Goal: Task Accomplishment & Management: Use online tool/utility

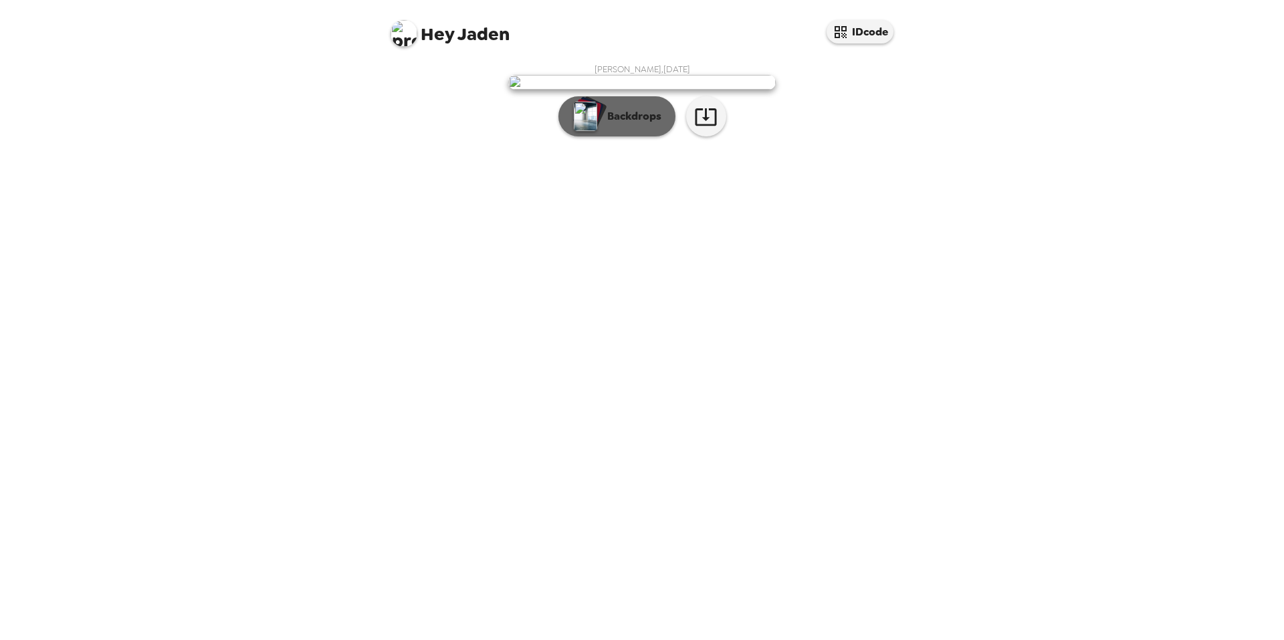
click at [628, 136] on button "Backdrops" at bounding box center [616, 116] width 117 height 40
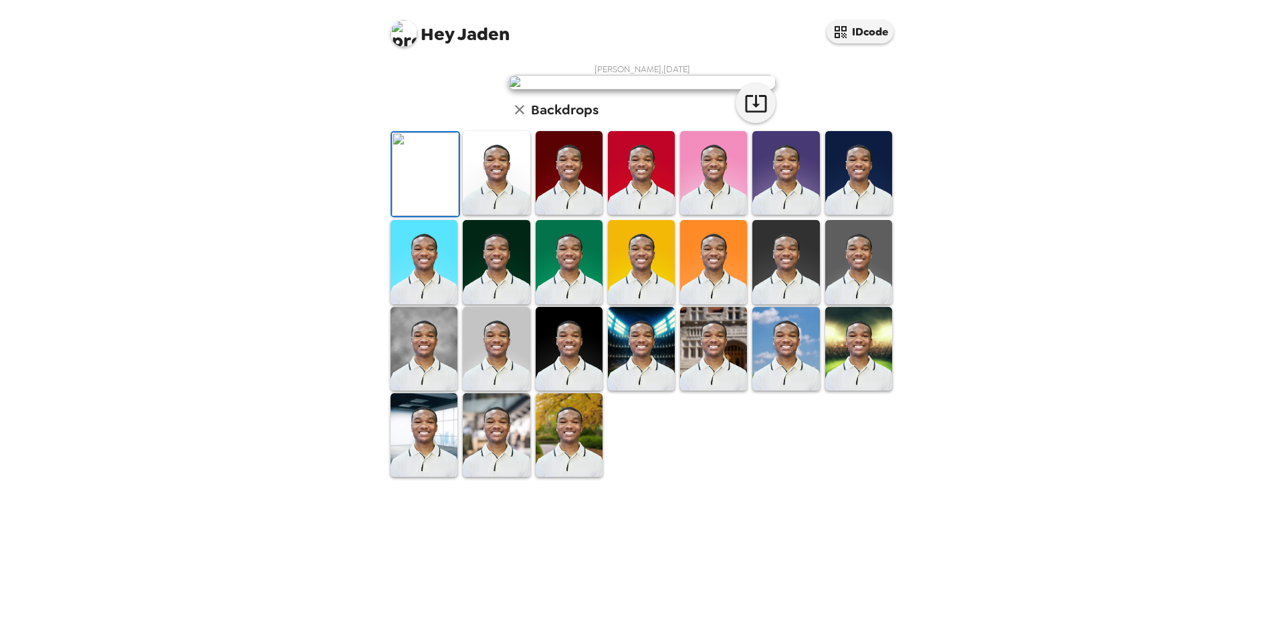
scroll to position [134, 0]
click at [782, 304] on img at bounding box center [785, 262] width 67 height 84
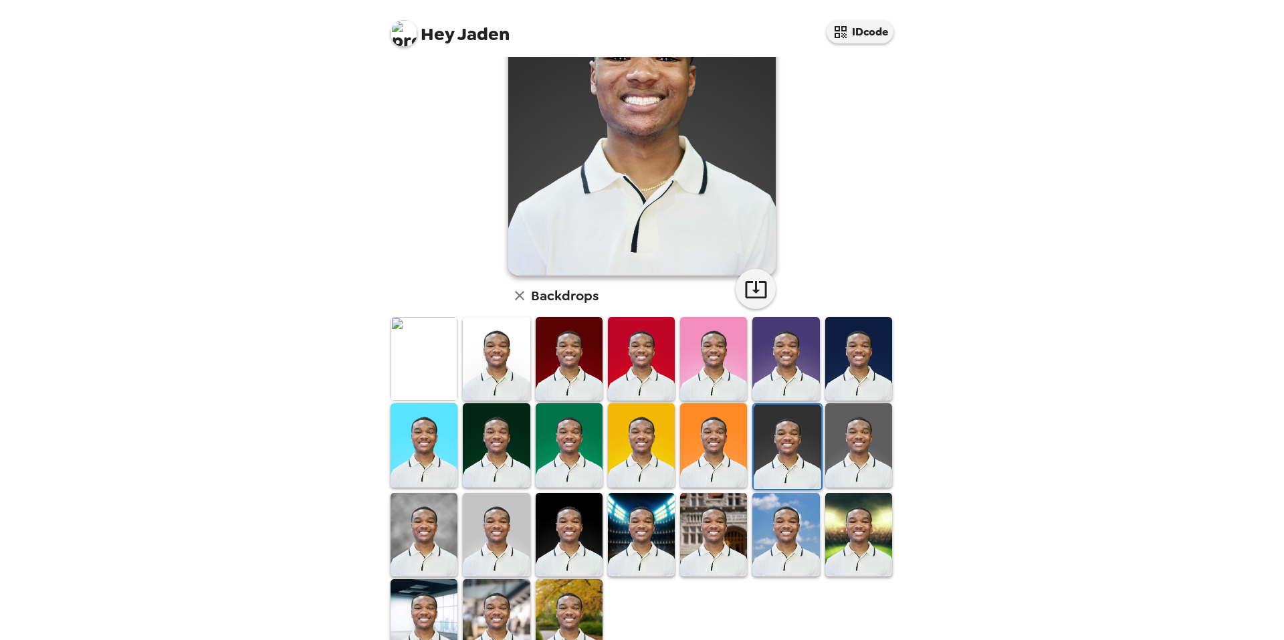
click at [419, 528] on img at bounding box center [423, 535] width 67 height 84
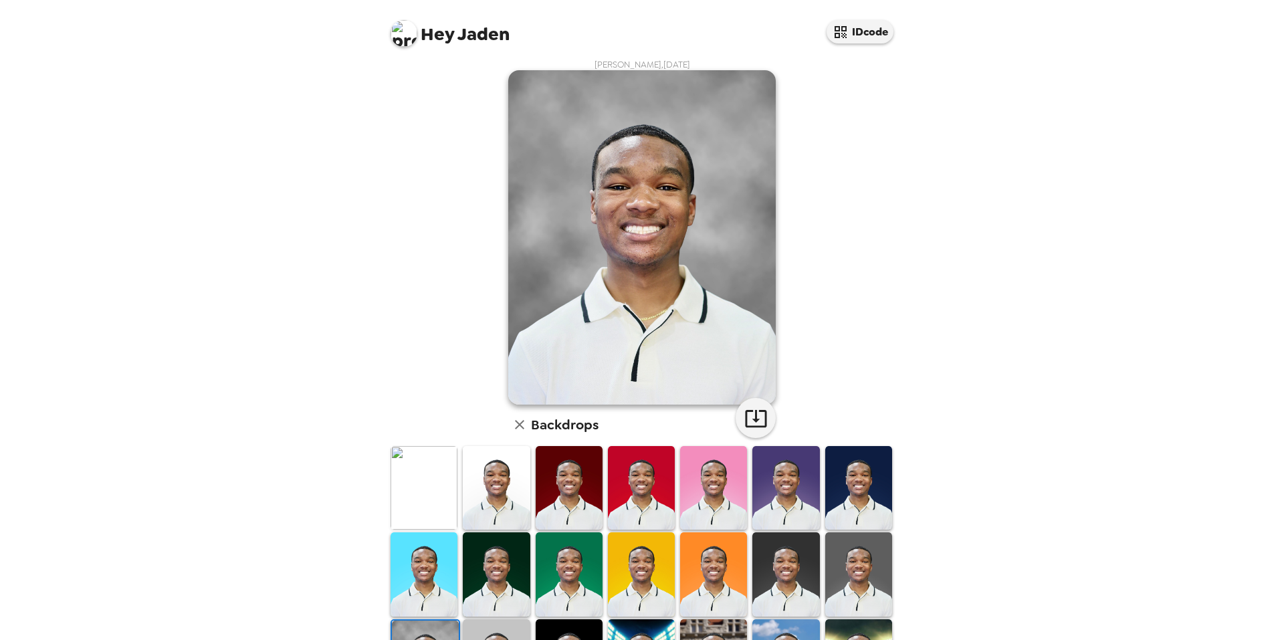
scroll to position [0, 0]
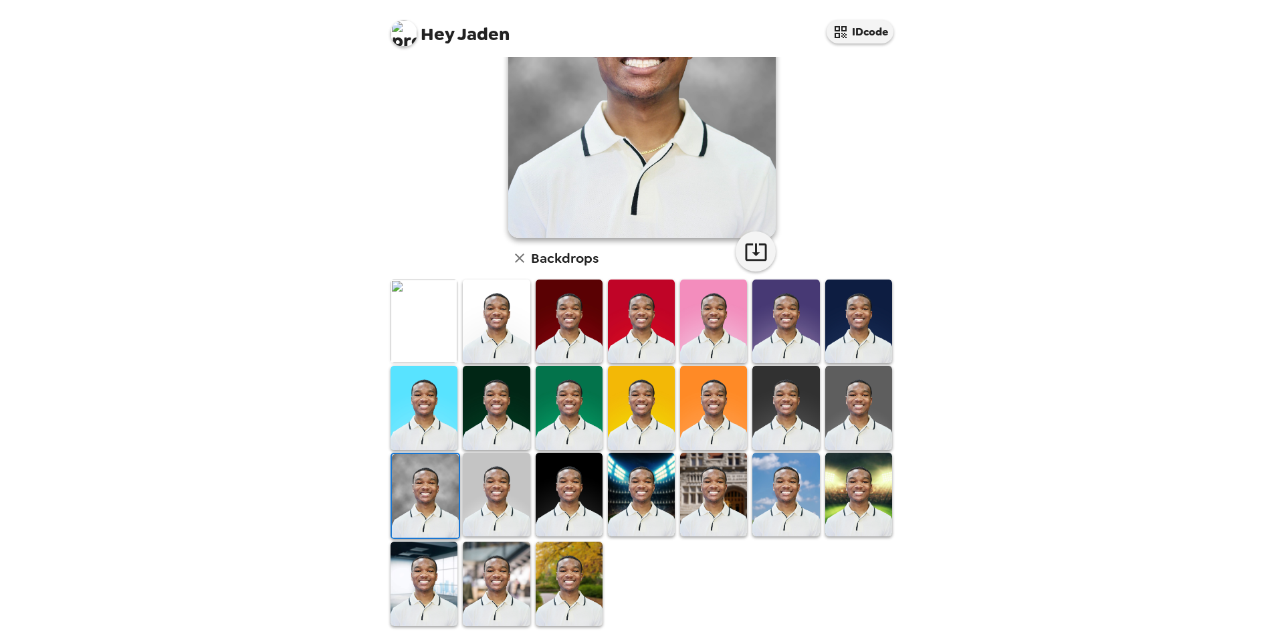
click at [778, 411] on img at bounding box center [785, 408] width 67 height 84
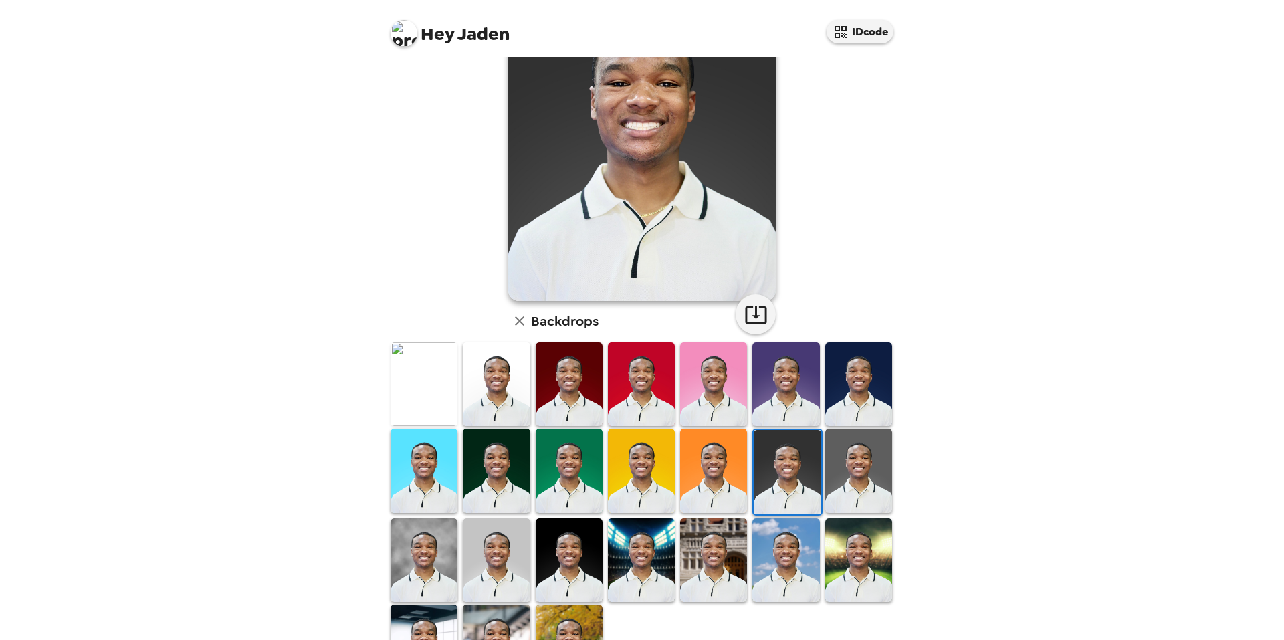
scroll to position [37, 0]
